Goal: Ask a question: Seek information or help from site administrators or community

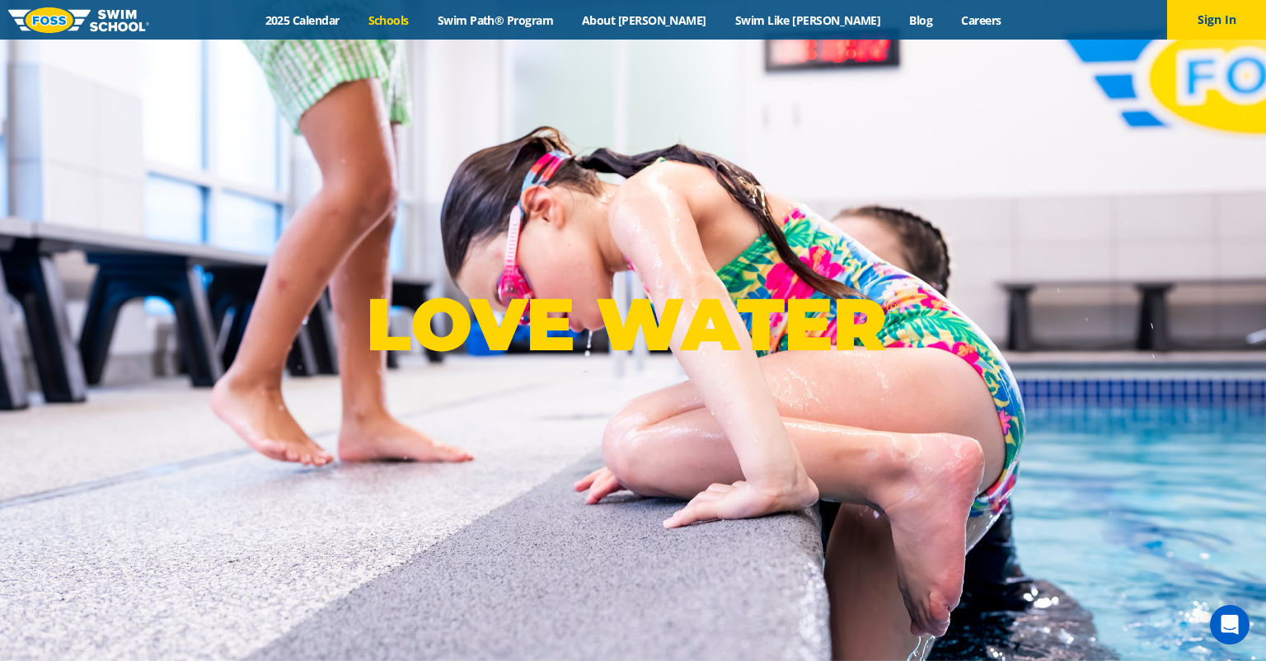
click at [423, 22] on link "Schools" at bounding box center [388, 20] width 69 height 16
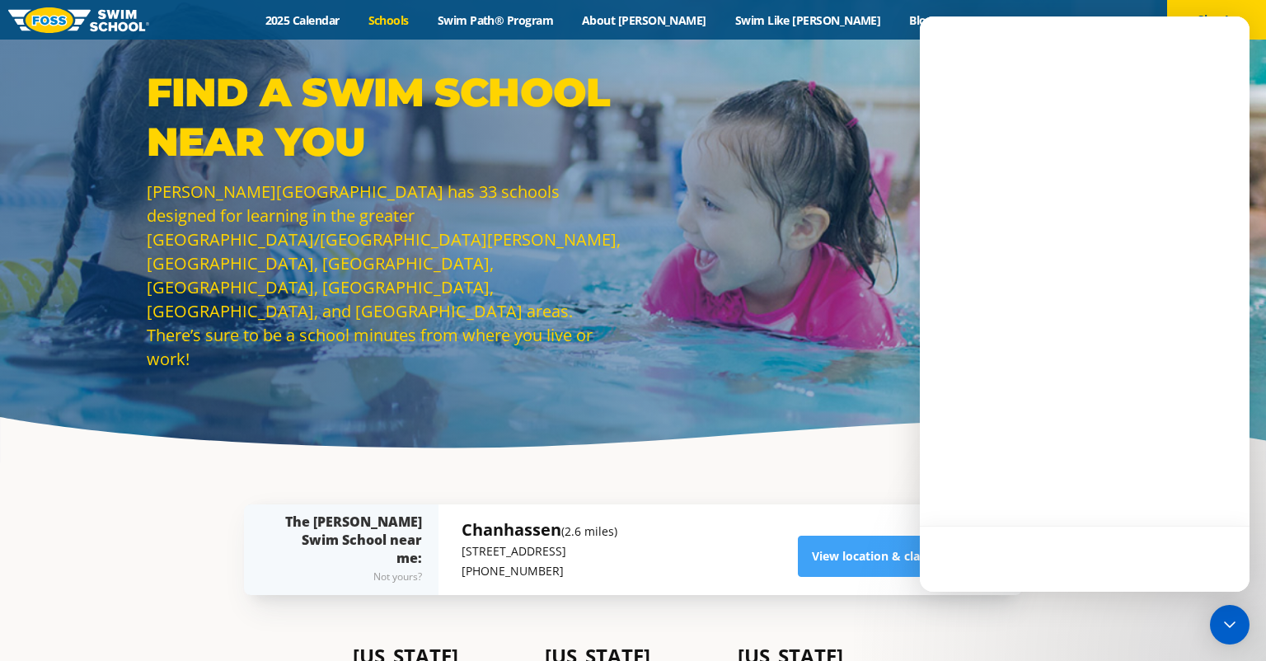
click at [171, 557] on section "Show me Foss Swim Schools near: The Foss Swim School near me: Not yours? Chanha…" at bounding box center [632, 549] width 989 height 173
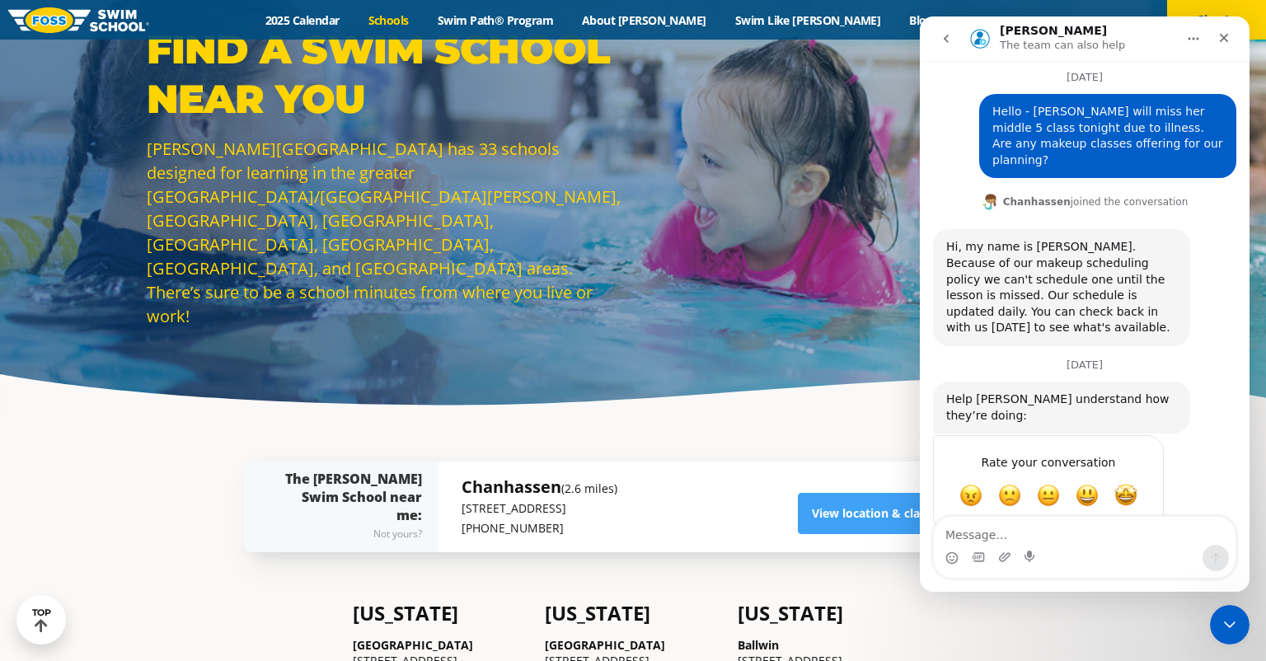
scroll to position [40, 0]
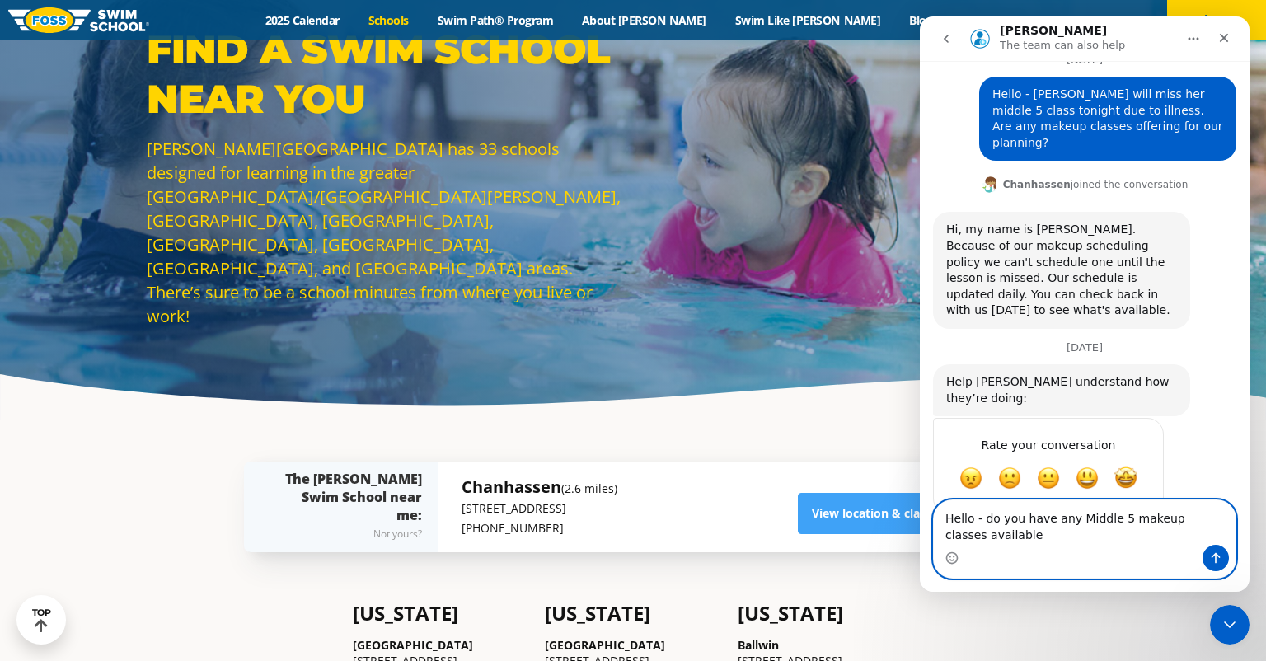
type textarea "Hello - do you have any Middle 5 makeup classes available?"
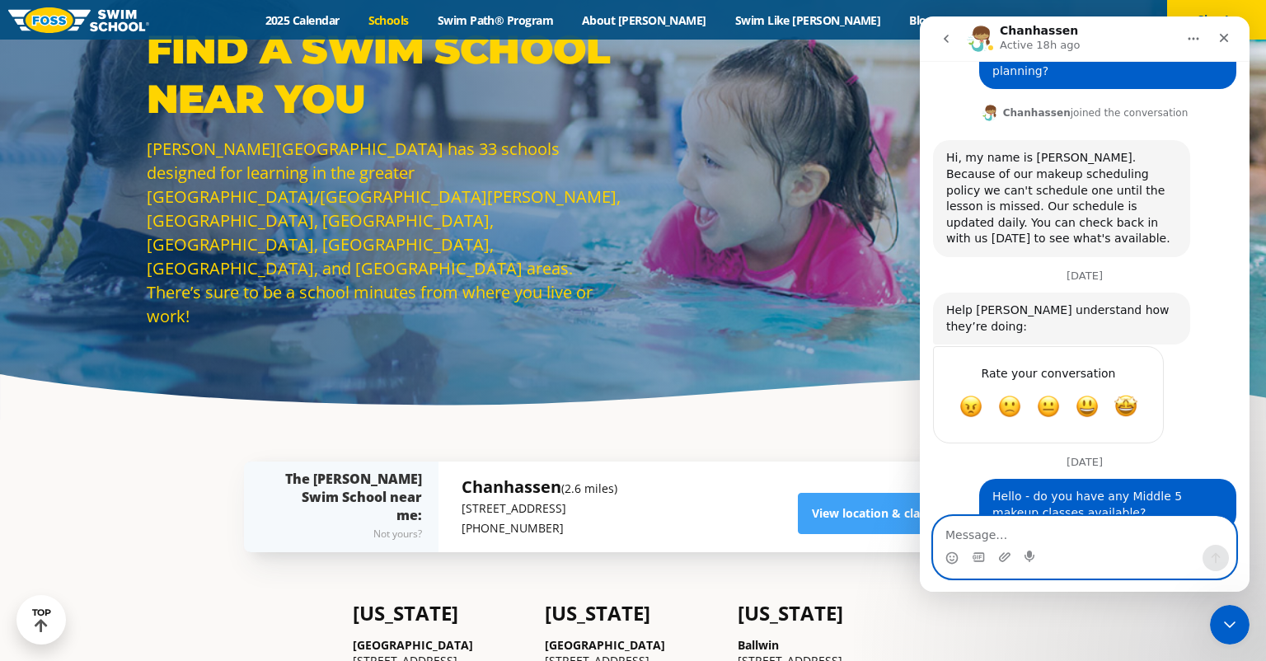
scroll to position [128, 0]
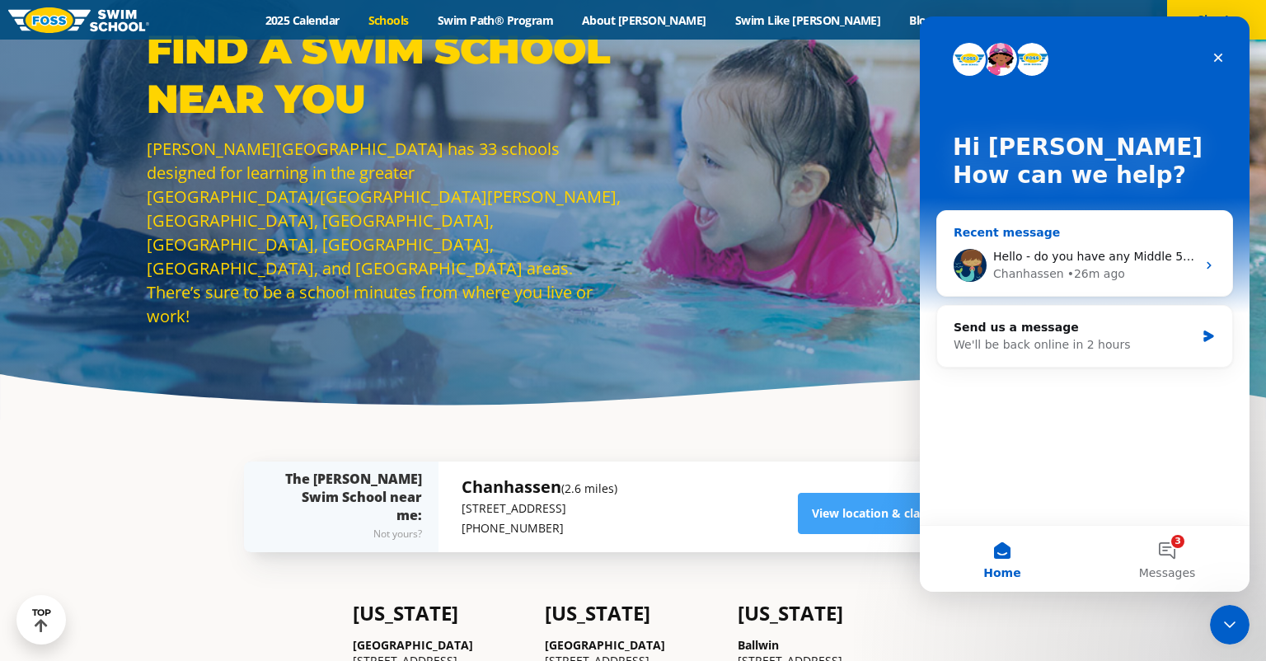
click at [1062, 265] on div "Hello - do you have any Middle 5 makeup classes available?" at bounding box center [1094, 256] width 203 height 17
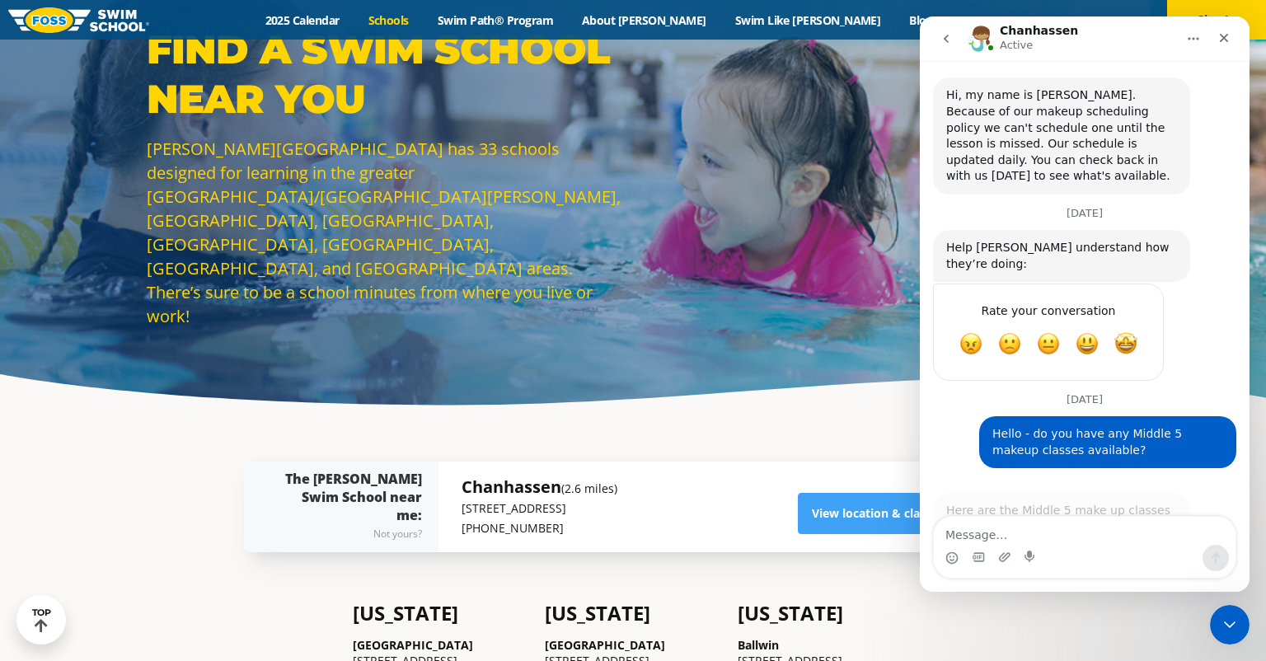
scroll to position [274, 0]
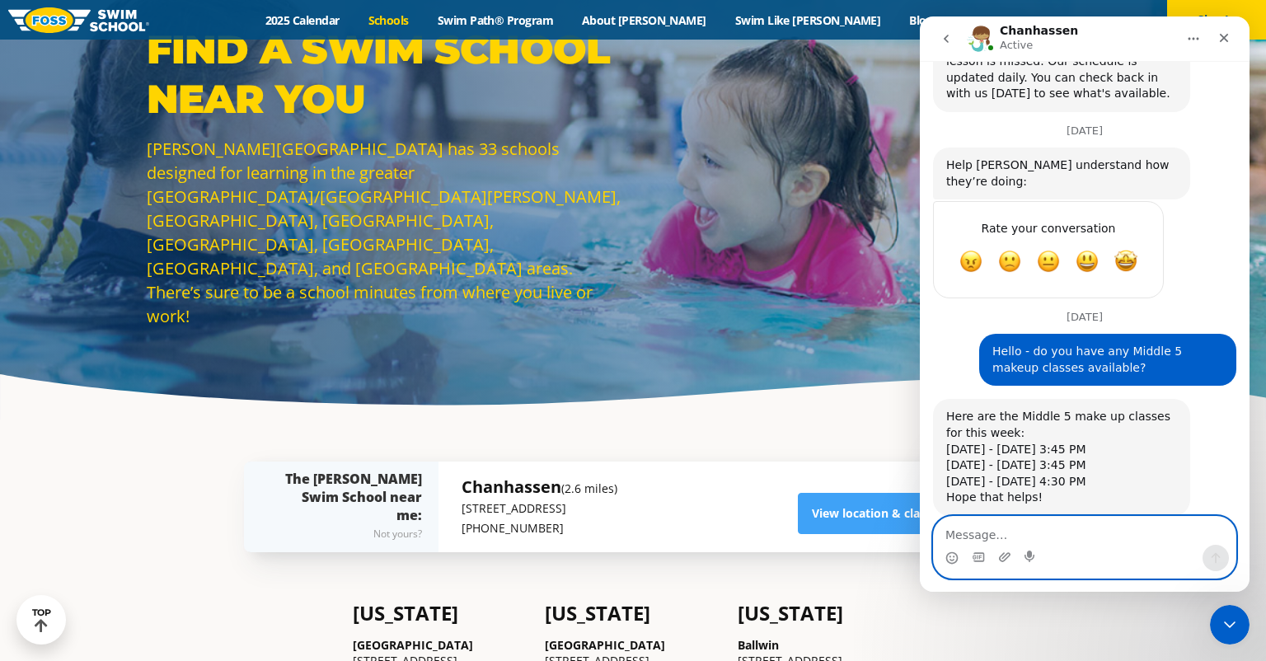
click at [1001, 541] on textarea "Message…" at bounding box center [1085, 531] width 302 height 28
type textarea "Could we have the Fri 430pm please?"
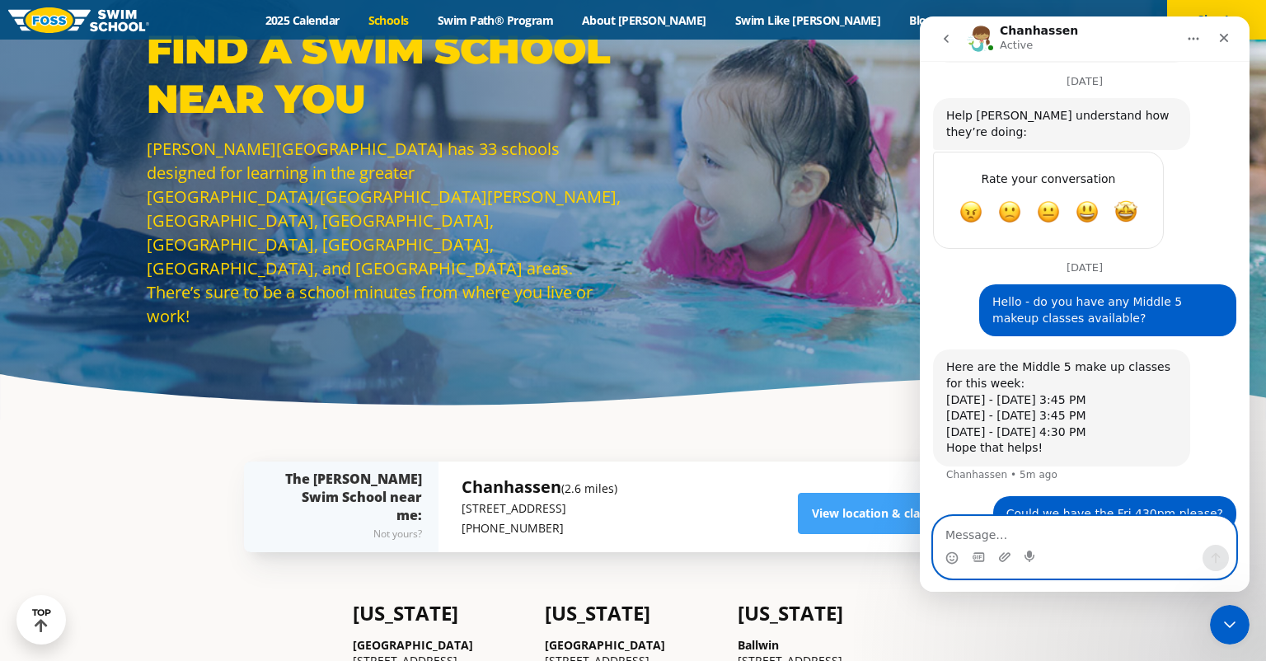
scroll to position [323, 0]
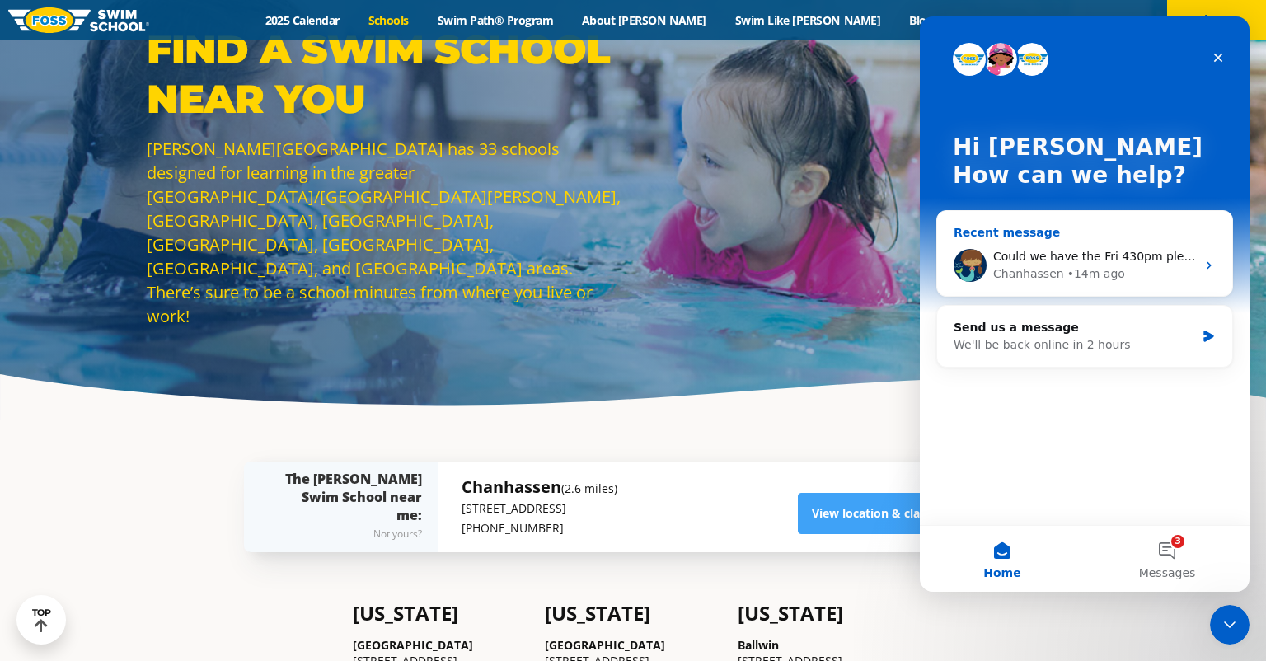
click at [1205, 269] on icon "Intercom messenger" at bounding box center [1208, 265] width 13 height 13
